Goal: Task Accomplishment & Management: Use online tool/utility

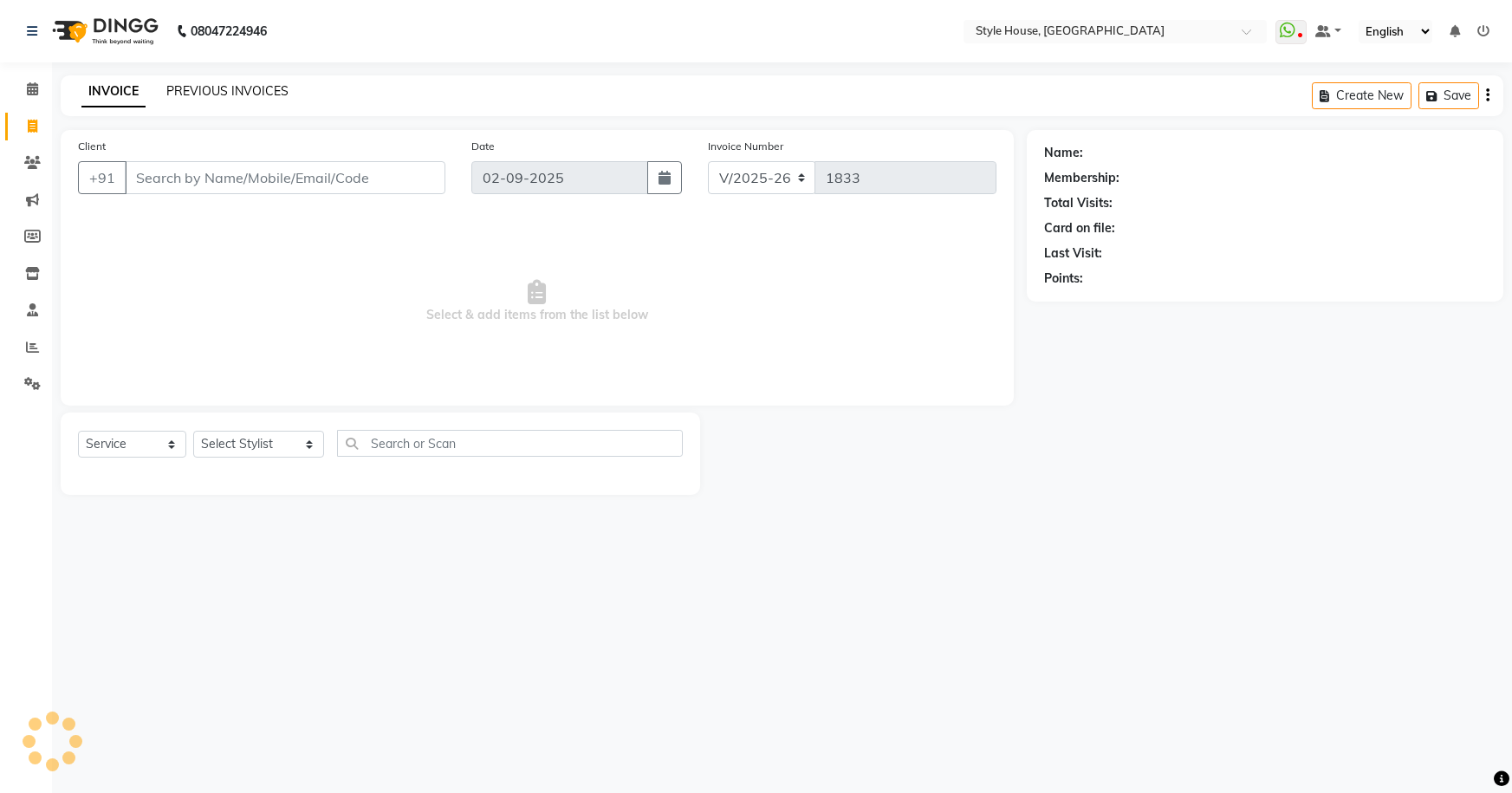
drag, startPoint x: 0, startPoint y: 0, endPoint x: 262, endPoint y: 91, distance: 277.4
click at [262, 91] on link "PREVIOUS INVOICES" at bounding box center [228, 91] width 122 height 15
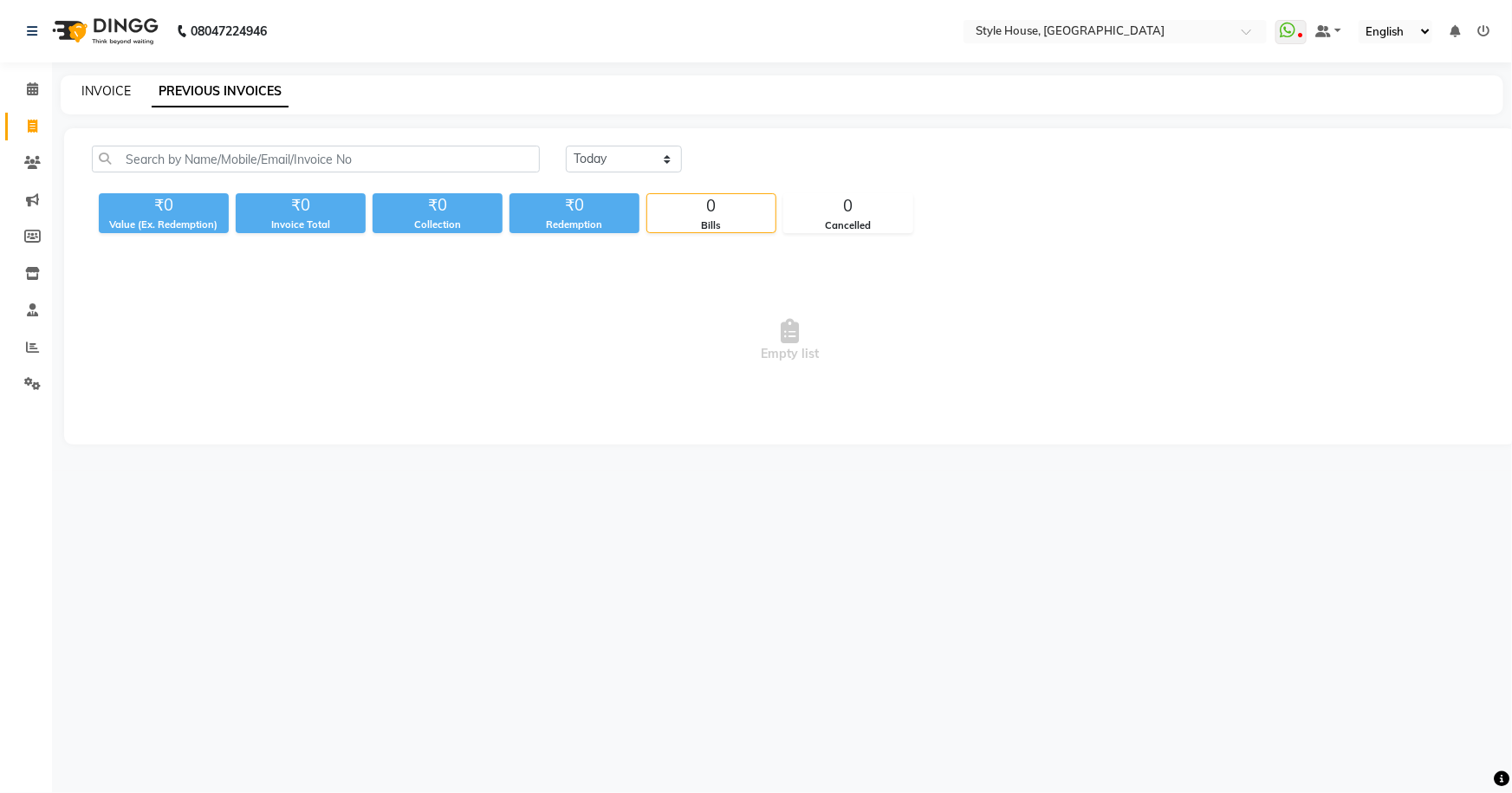
click at [109, 91] on link "INVOICE" at bounding box center [105, 91] width 49 height 15
select select "service"
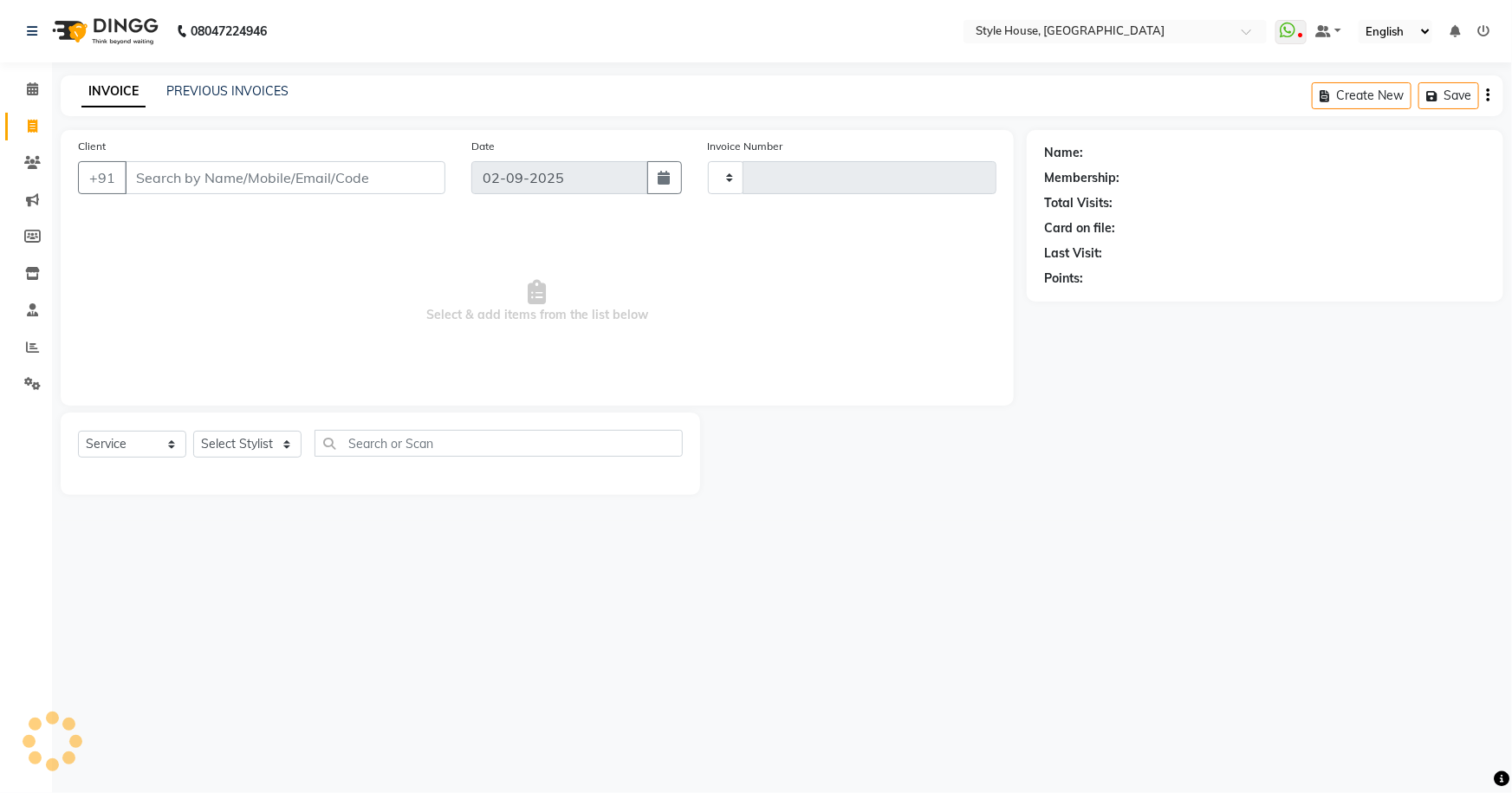
type input "1833"
select select "4237"
